Goal: Information Seeking & Learning: Learn about a topic

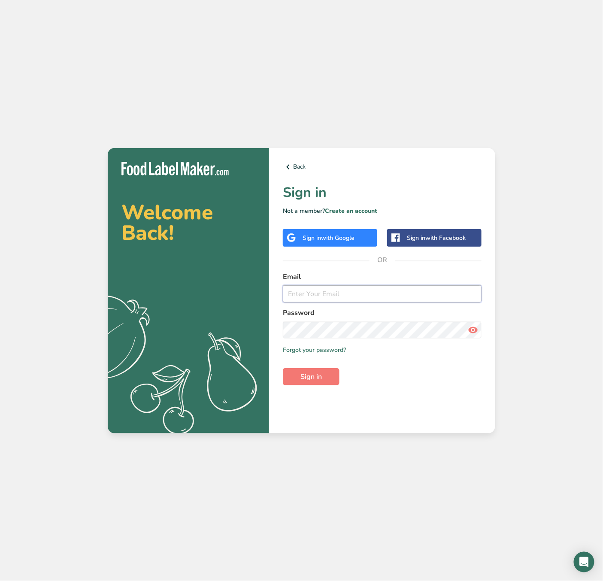
click at [329, 294] on input "email" at bounding box center [382, 293] width 199 height 17
type input "[EMAIL_ADDRESS][DOMAIN_NAME]"
click at [332, 379] on button "Sign in" at bounding box center [311, 376] width 57 height 17
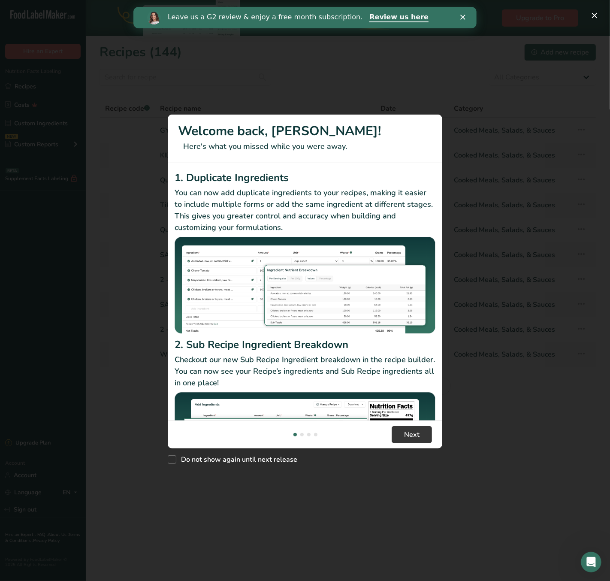
click at [350, 530] on div "New Features" at bounding box center [305, 290] width 610 height 581
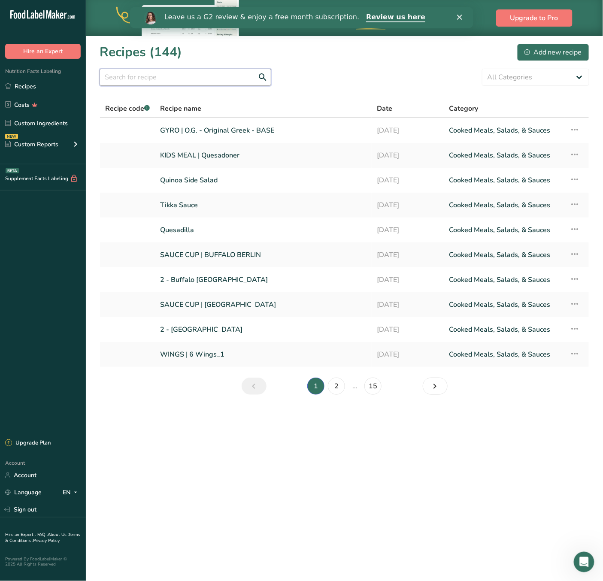
click at [200, 78] on input "text" at bounding box center [186, 77] width 172 height 17
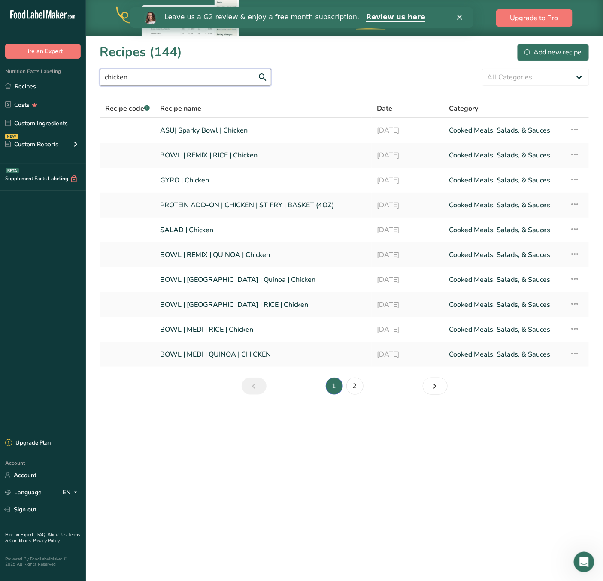
click at [200, 78] on input "chicken" at bounding box center [186, 77] width 172 height 17
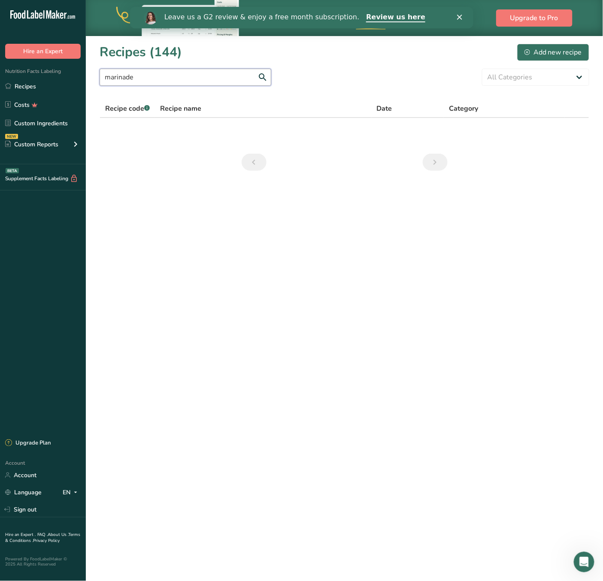
click at [200, 78] on input "marinade" at bounding box center [186, 77] width 172 height 17
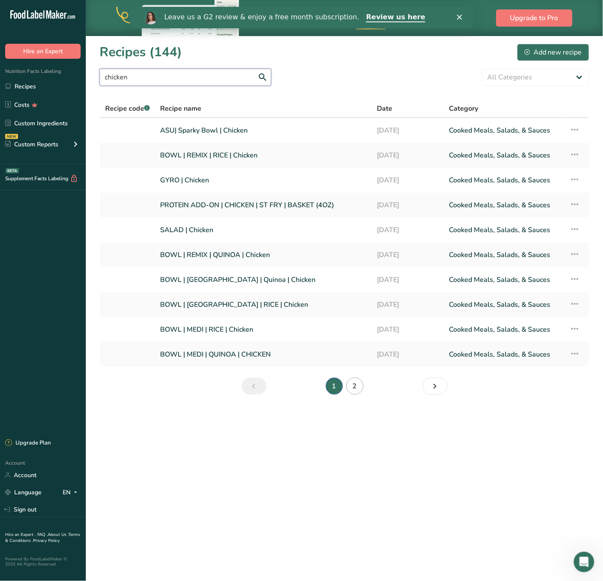
type input "chicken"
click at [351, 383] on link "2" at bounding box center [354, 386] width 17 height 17
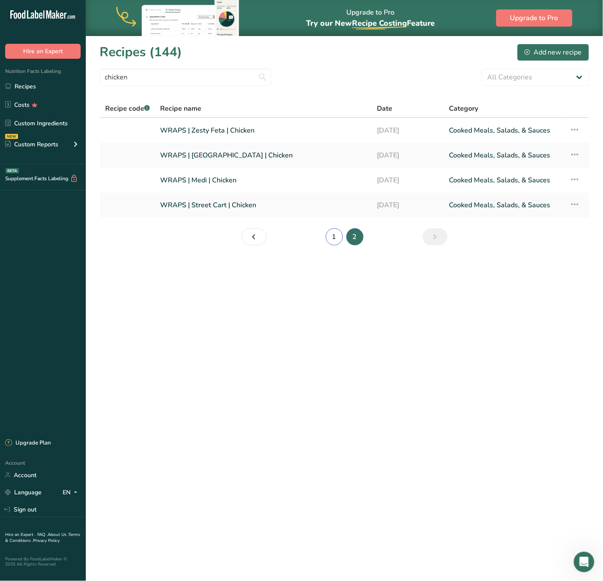
click at [334, 237] on link "1" at bounding box center [334, 236] width 17 height 17
